Goal: Transaction & Acquisition: Purchase product/service

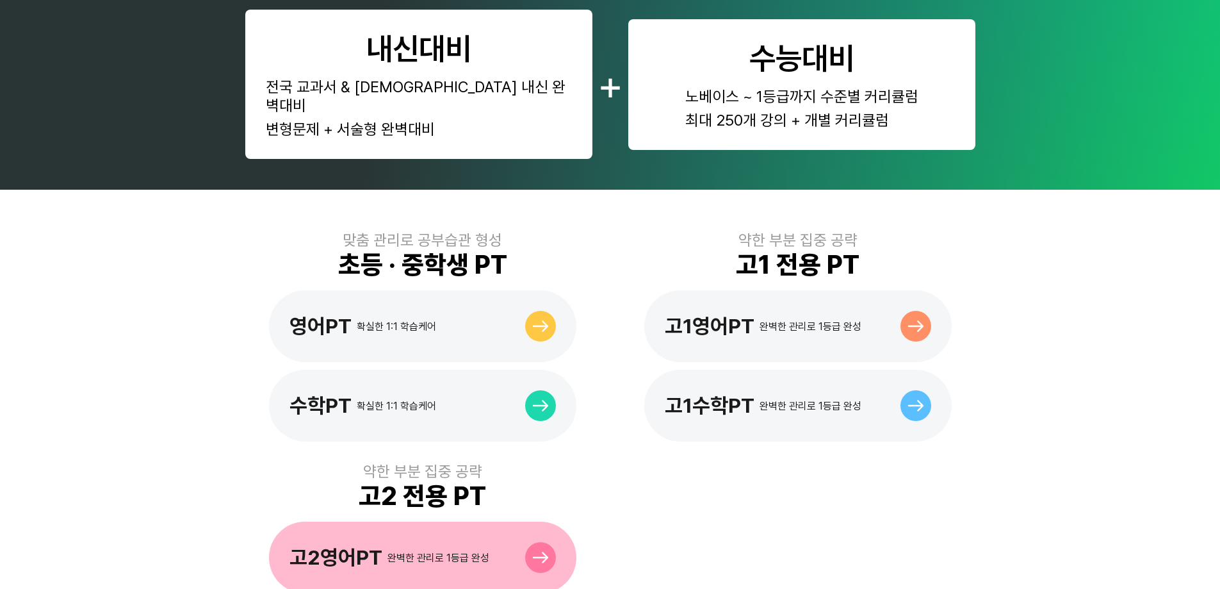
scroll to position [781, 0]
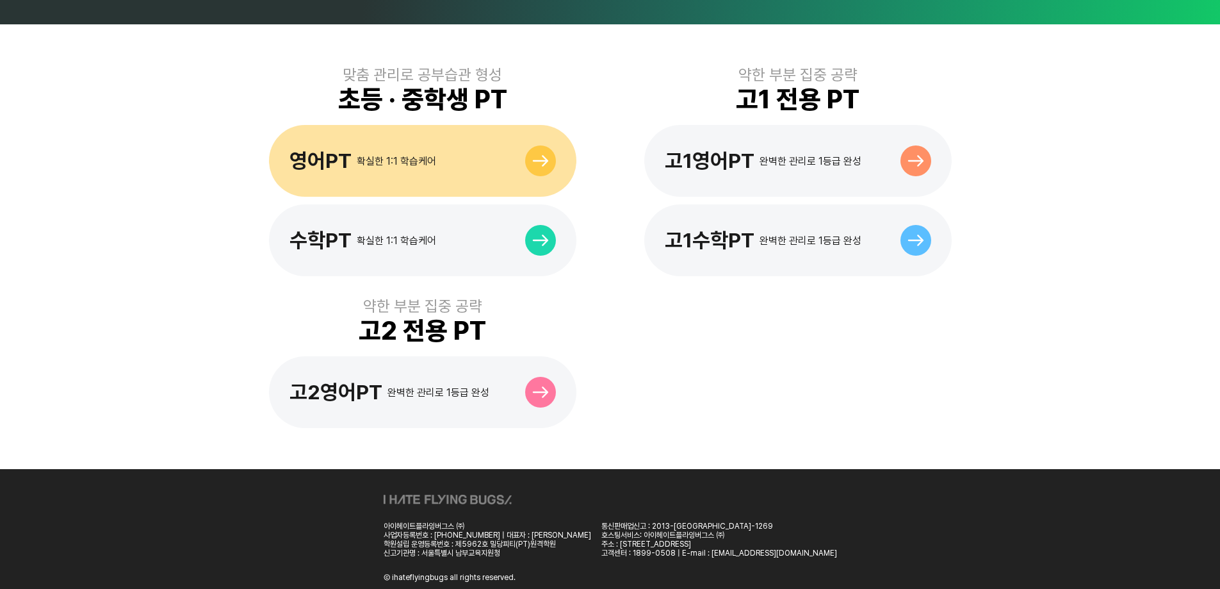
click at [475, 132] on div "영어PT 확실한 1:1 학습케어" at bounding box center [422, 161] width 307 height 72
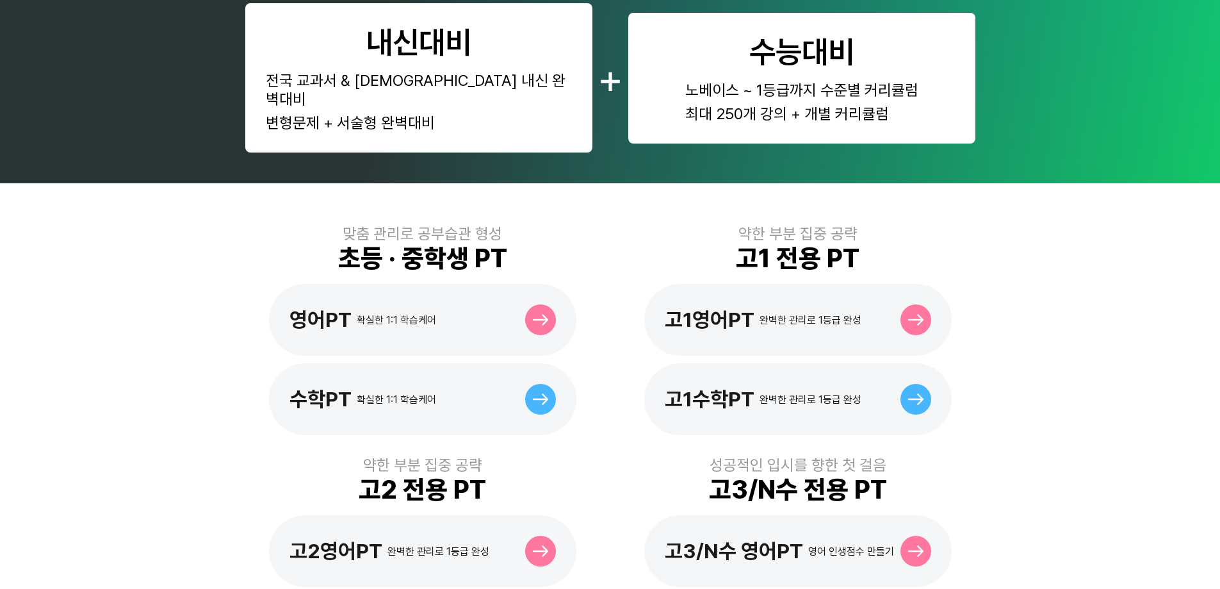
scroll to position [192, 0]
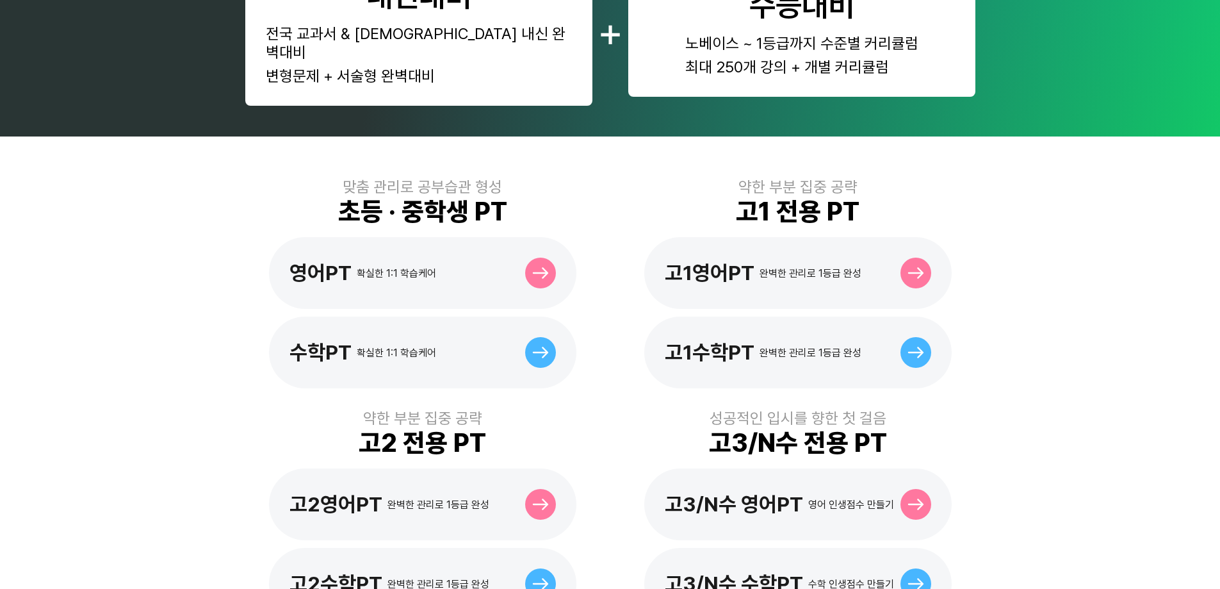
scroll to position [320, 0]
